Goal: Information Seeking & Learning: Learn about a topic

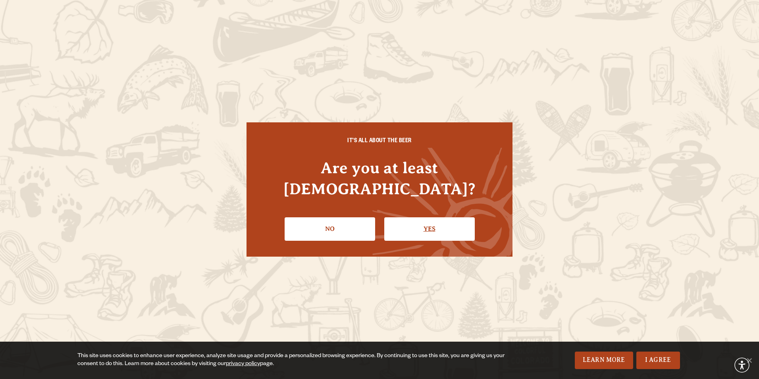
click at [441, 217] on link "Yes" at bounding box center [429, 228] width 91 height 23
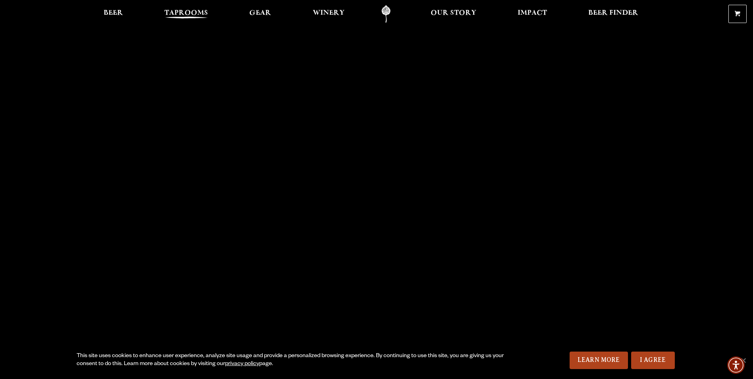
click at [193, 14] on span "Taprooms" at bounding box center [186, 13] width 44 height 6
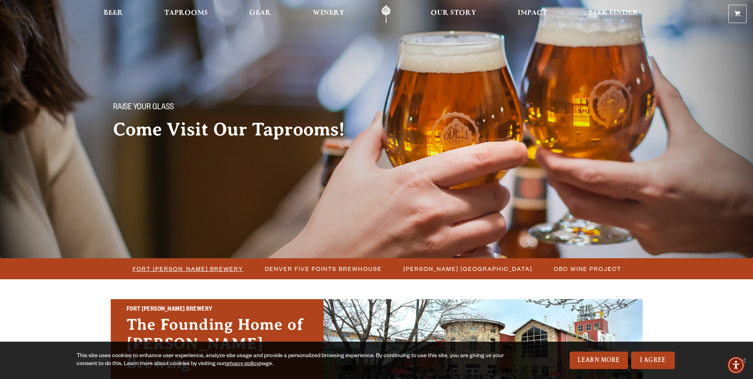
click at [207, 268] on span "Fort [PERSON_NAME] Brewery" at bounding box center [188, 269] width 111 height 12
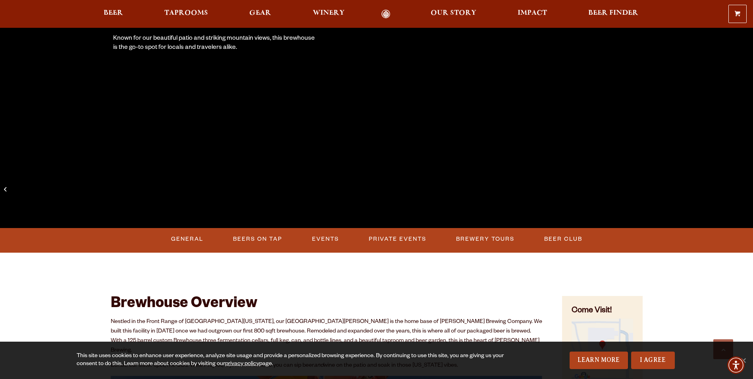
scroll to position [199, 0]
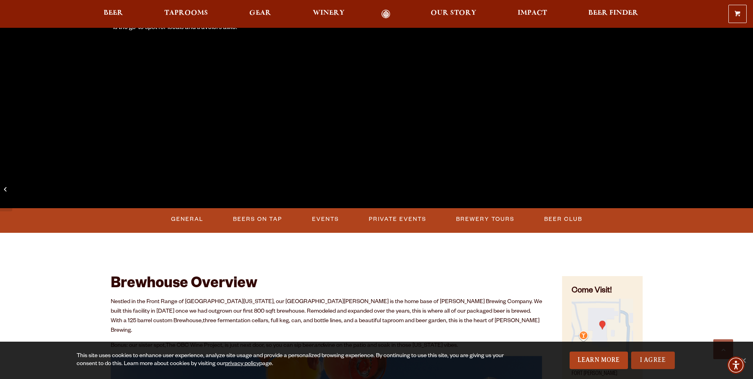
click at [647, 360] on link "I Agree" at bounding box center [653, 359] width 44 height 17
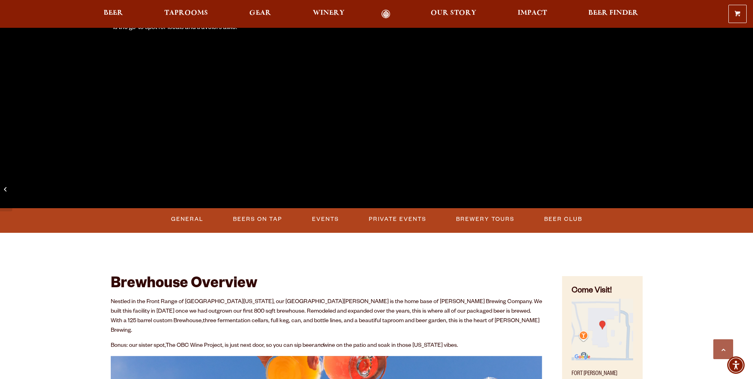
scroll to position [238, 0]
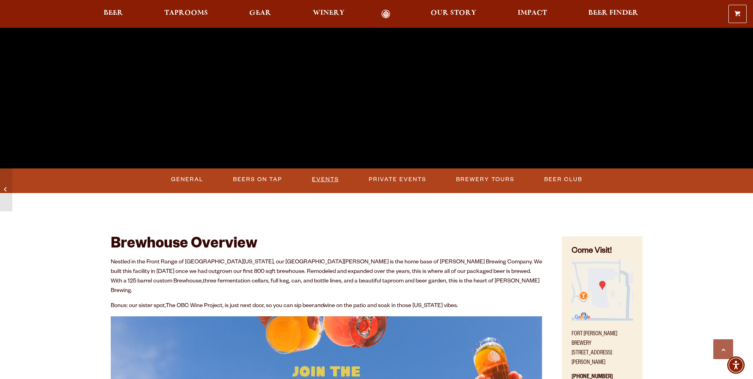
click at [324, 180] on link "Events" at bounding box center [325, 179] width 33 height 18
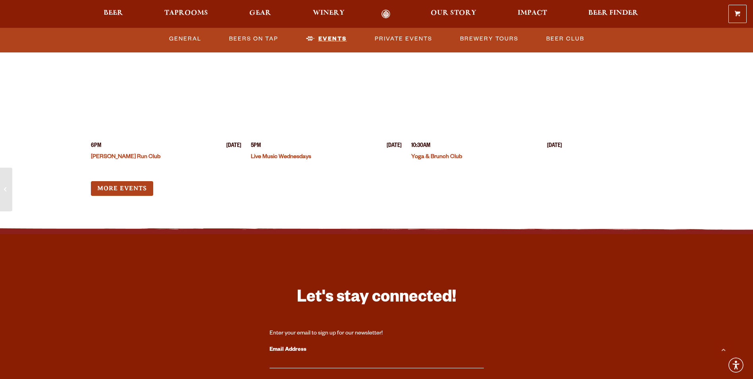
scroll to position [3167, 0]
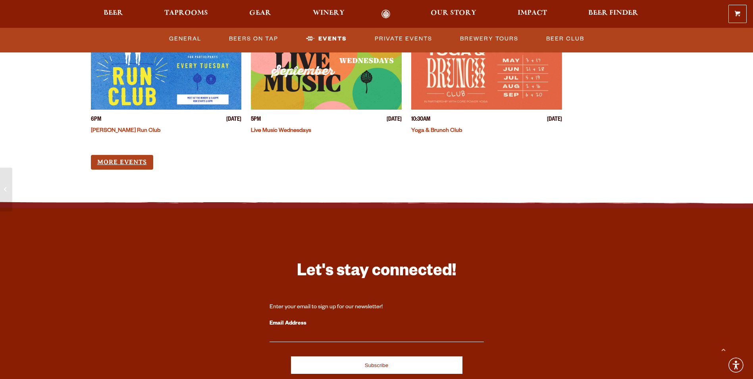
click at [140, 155] on link "More Events" at bounding box center [122, 162] width 62 height 15
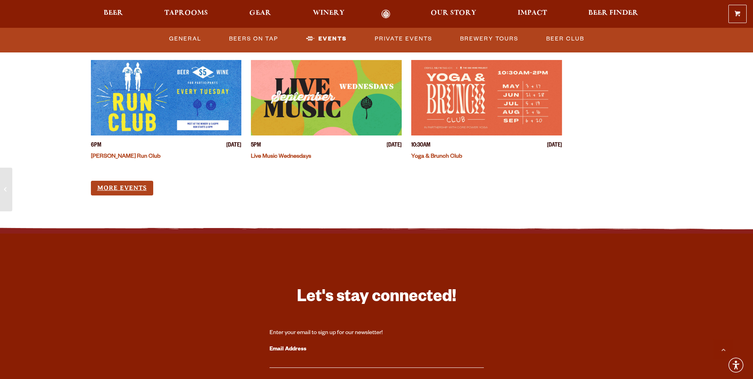
scroll to position [3128, 0]
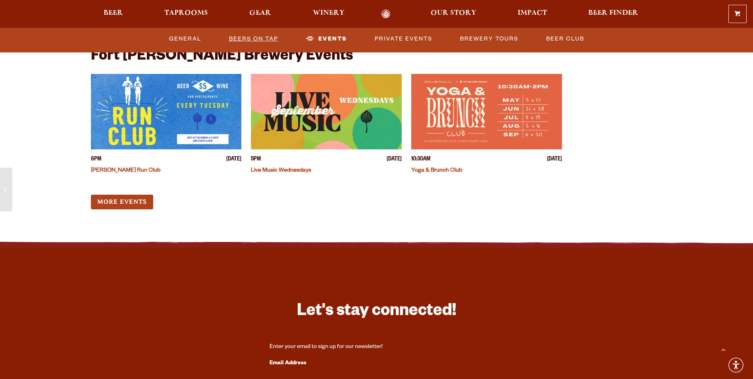
click at [251, 40] on link "Beers on Tap" at bounding box center [254, 39] width 56 height 18
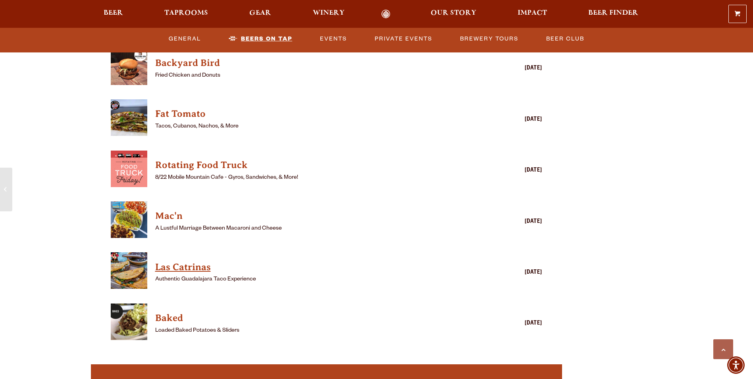
scroll to position [2137, 0]
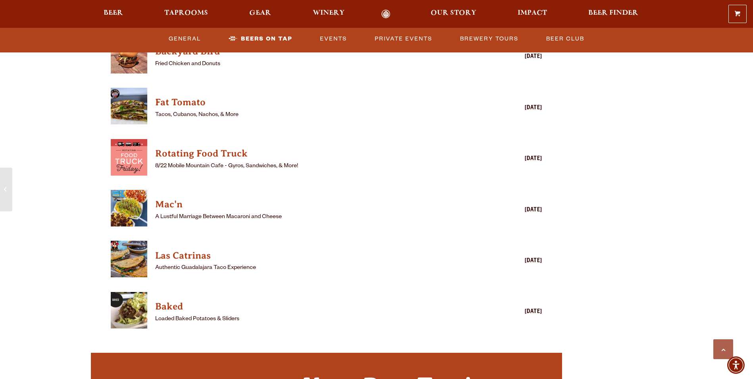
click at [131, 303] on img "View Baked details (opens in a new window)" at bounding box center [129, 310] width 37 height 37
